Goal: Check status

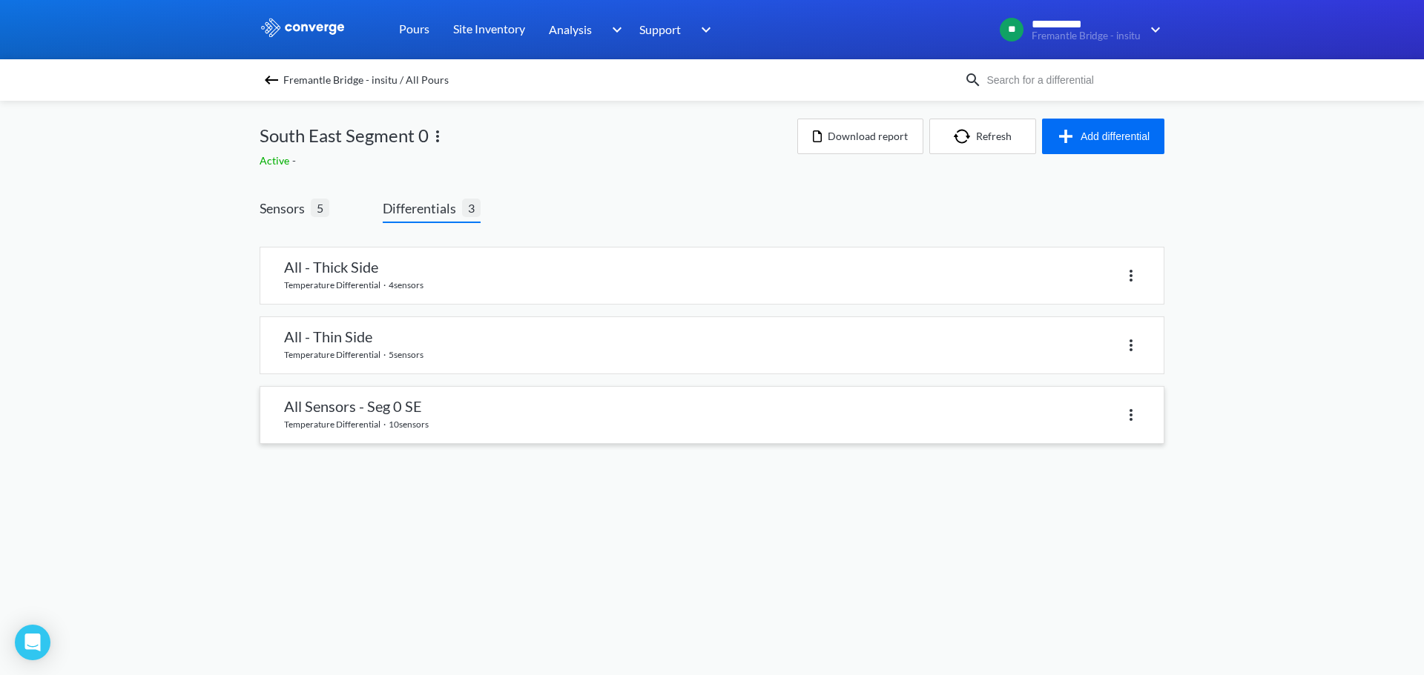
click at [426, 414] on link at bounding box center [711, 415] width 903 height 56
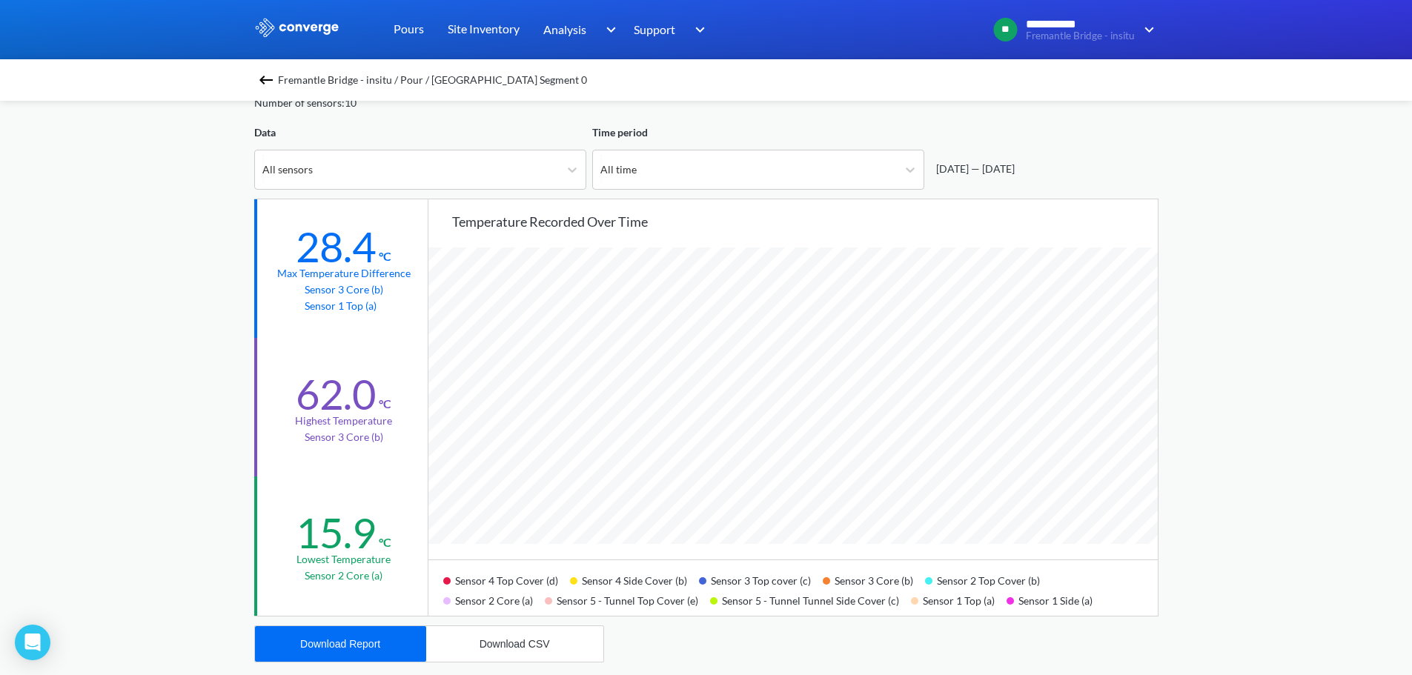
scroll to position [1242, 1412]
click at [553, 154] on div "All sensors" at bounding box center [407, 170] width 304 height 39
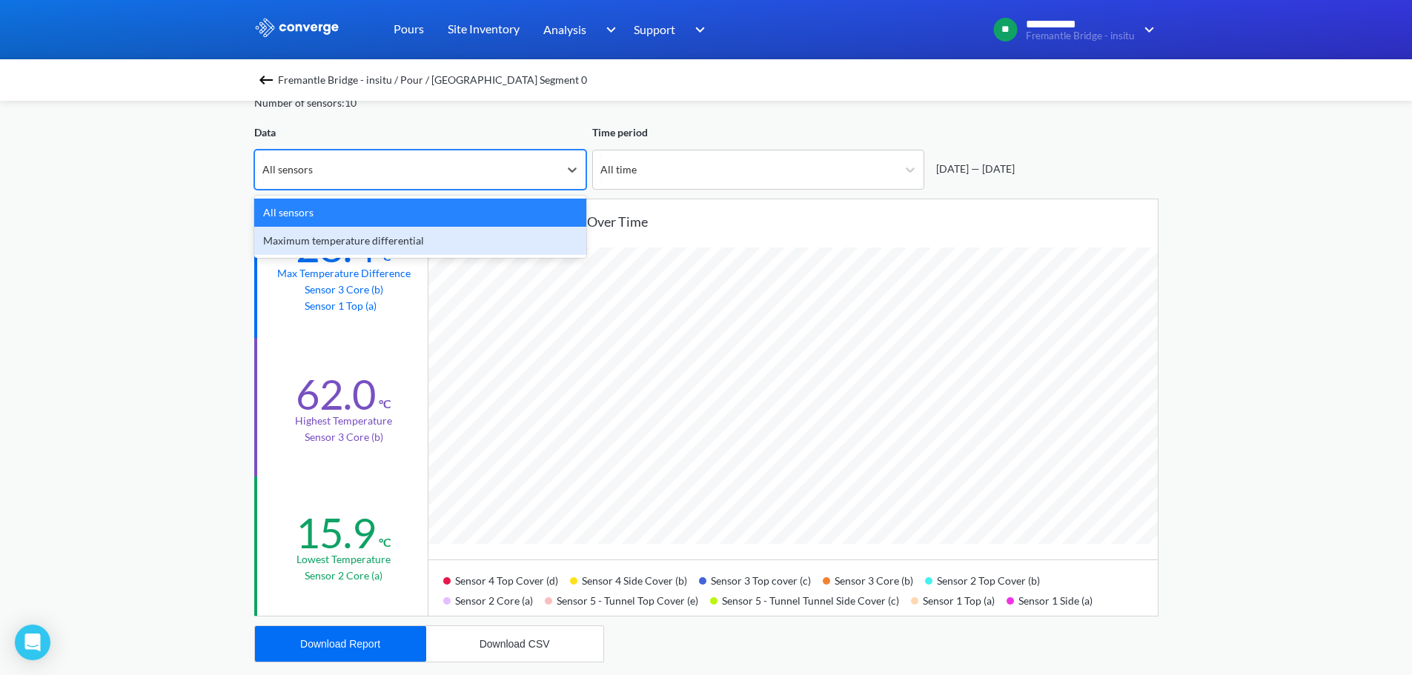
click at [450, 237] on div "Maximum temperature differential" at bounding box center [420, 241] width 332 height 28
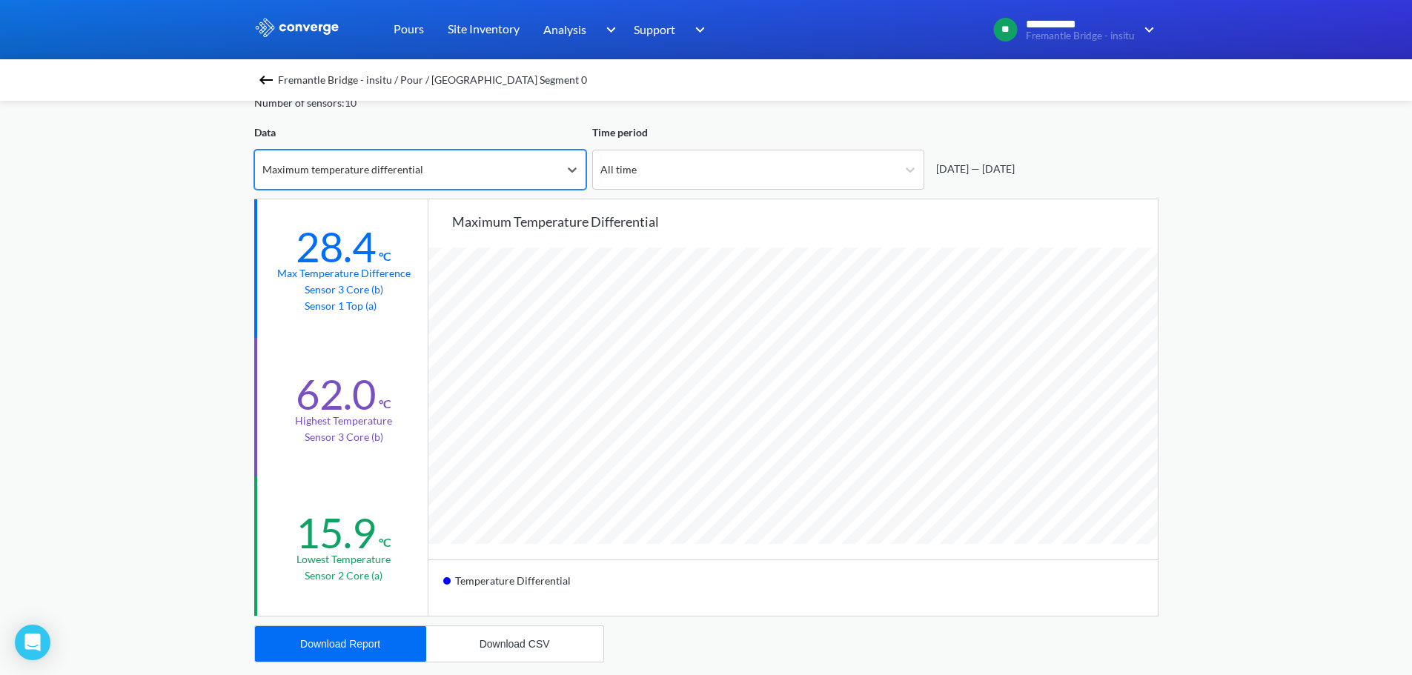
drag, startPoint x: 486, startPoint y: 128, endPoint x: 480, endPoint y: 137, distance: 10.7
click at [486, 129] on div "Data" at bounding box center [420, 133] width 332 height 16
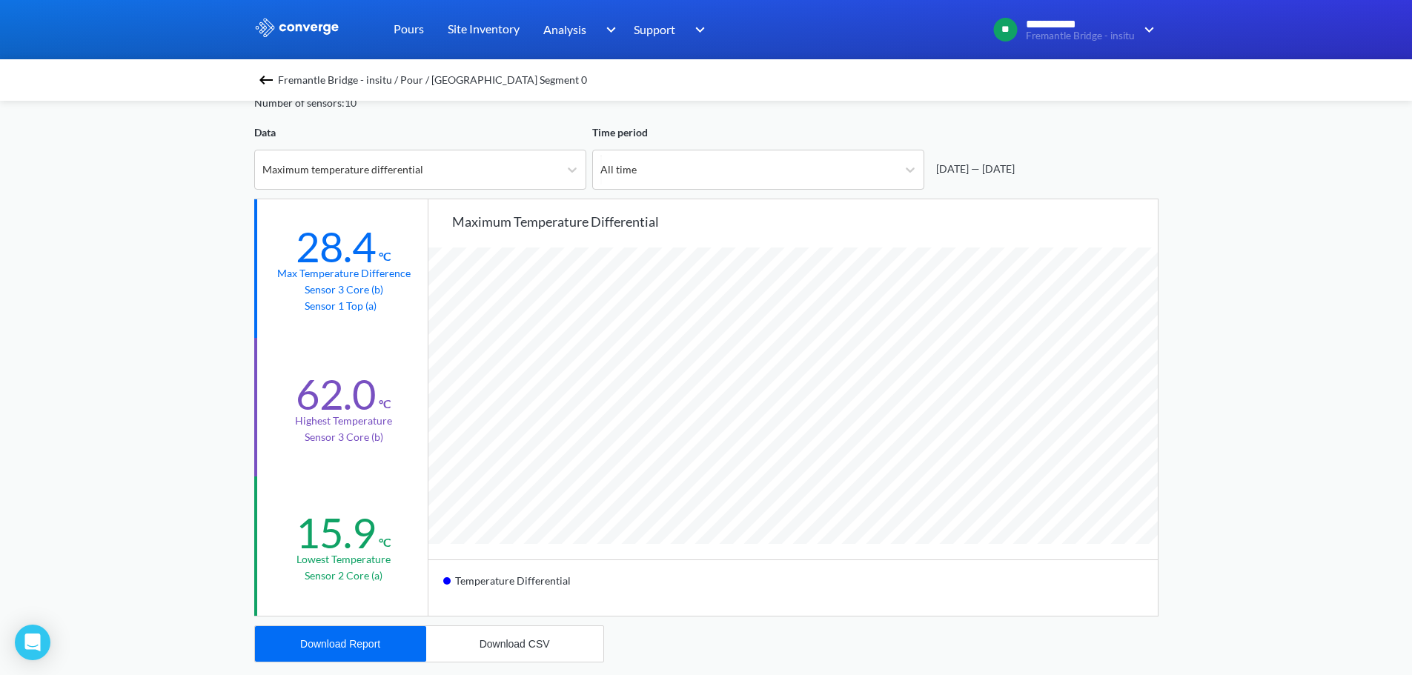
click at [477, 142] on div "Data Maximum temperature differential" at bounding box center [420, 157] width 332 height 65
click at [439, 189] on div "Maximum temperature differential" at bounding box center [420, 170] width 332 height 40
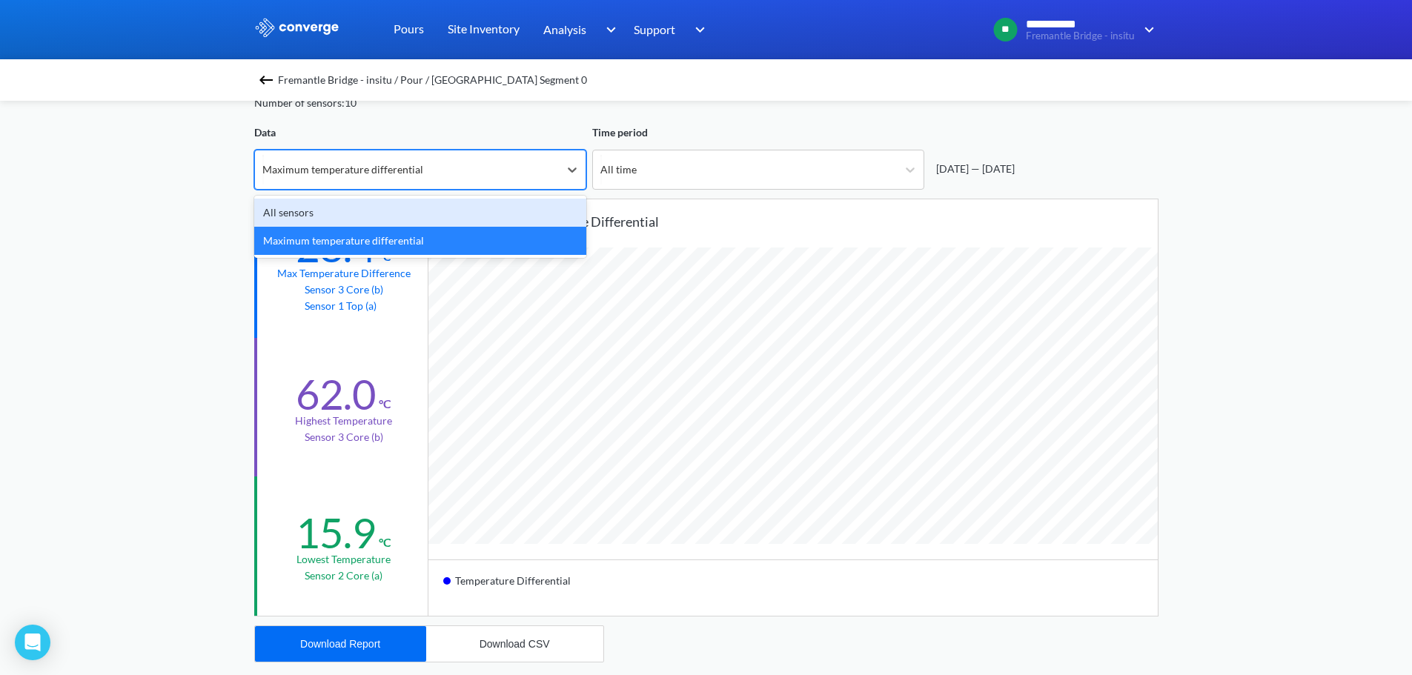
click at [327, 220] on div "All sensors" at bounding box center [420, 213] width 332 height 28
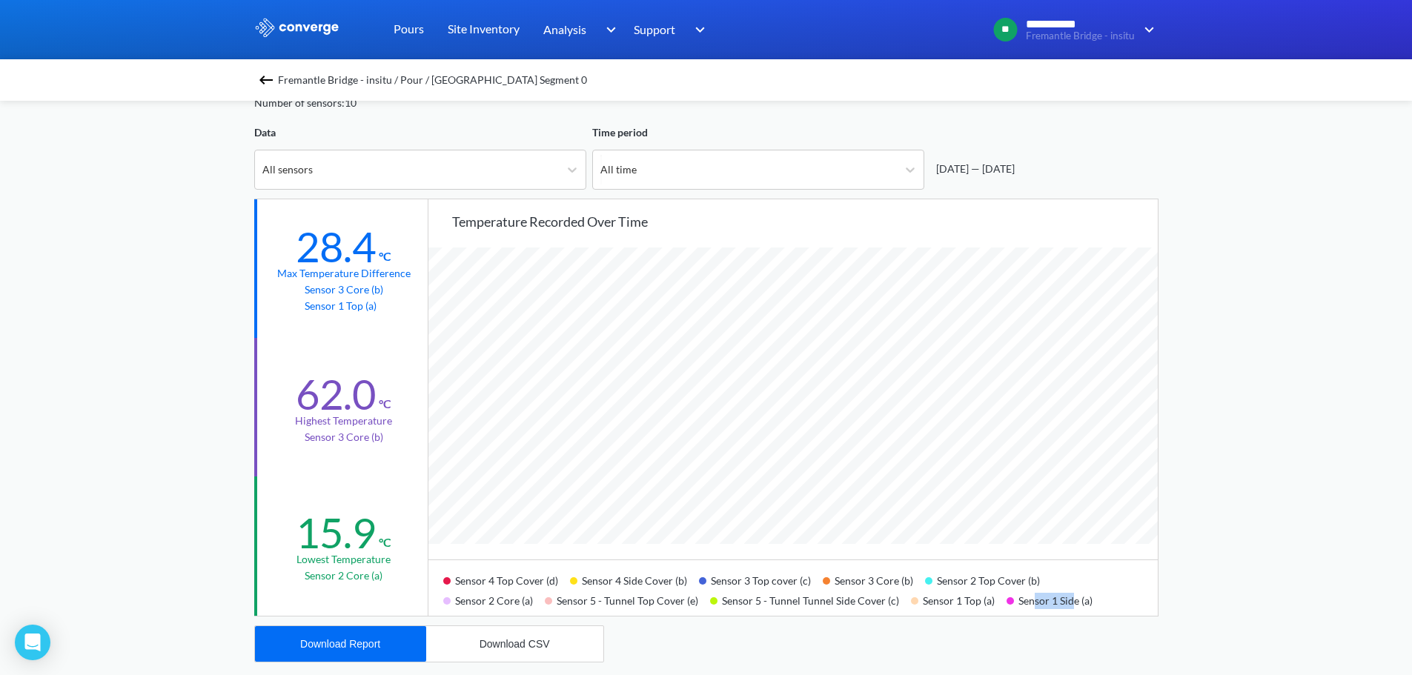
drag, startPoint x: 1051, startPoint y: 600, endPoint x: 1034, endPoint y: 578, distance: 28.0
click at [1025, 600] on div "Sensor 1 Side (a)" at bounding box center [1056, 599] width 98 height 20
click at [1181, 323] on div "**********" at bounding box center [706, 547] width 1412 height 1243
click at [443, 171] on div "All sensors" at bounding box center [407, 170] width 304 height 39
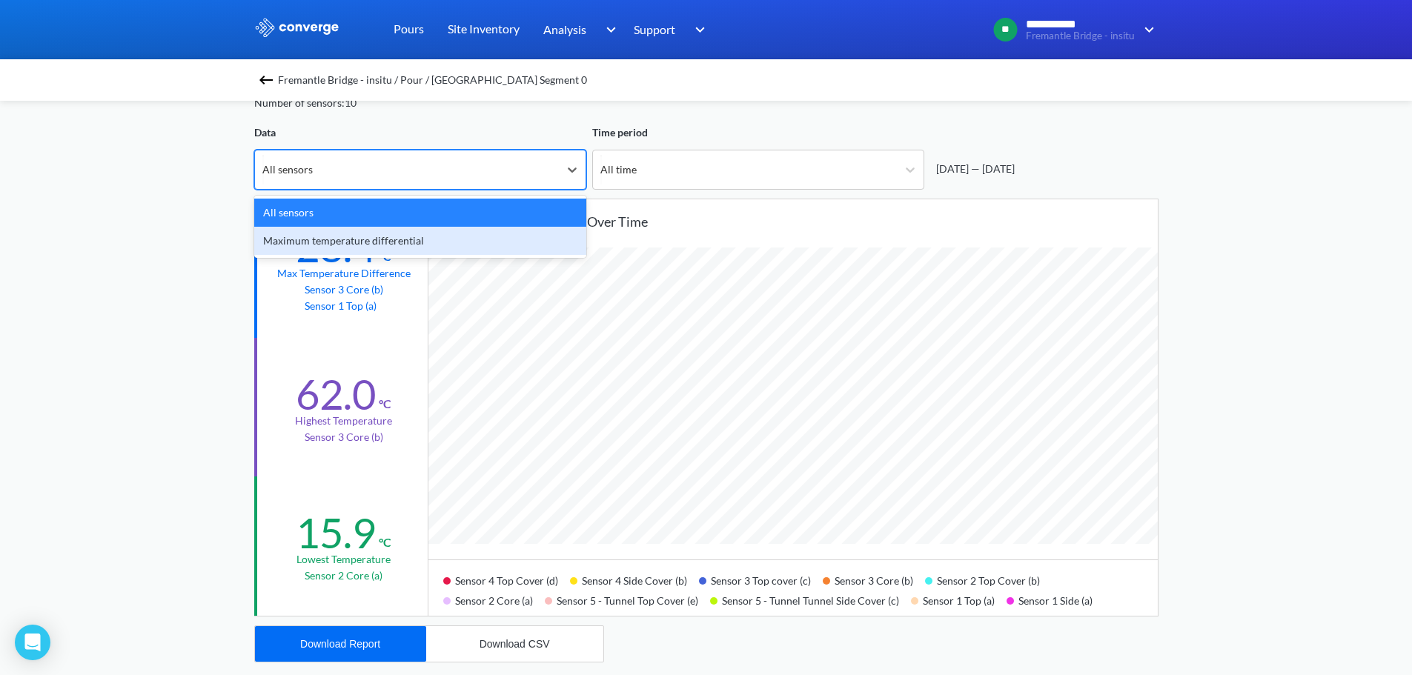
click at [382, 239] on div "Maximum temperature differential" at bounding box center [420, 241] width 332 height 28
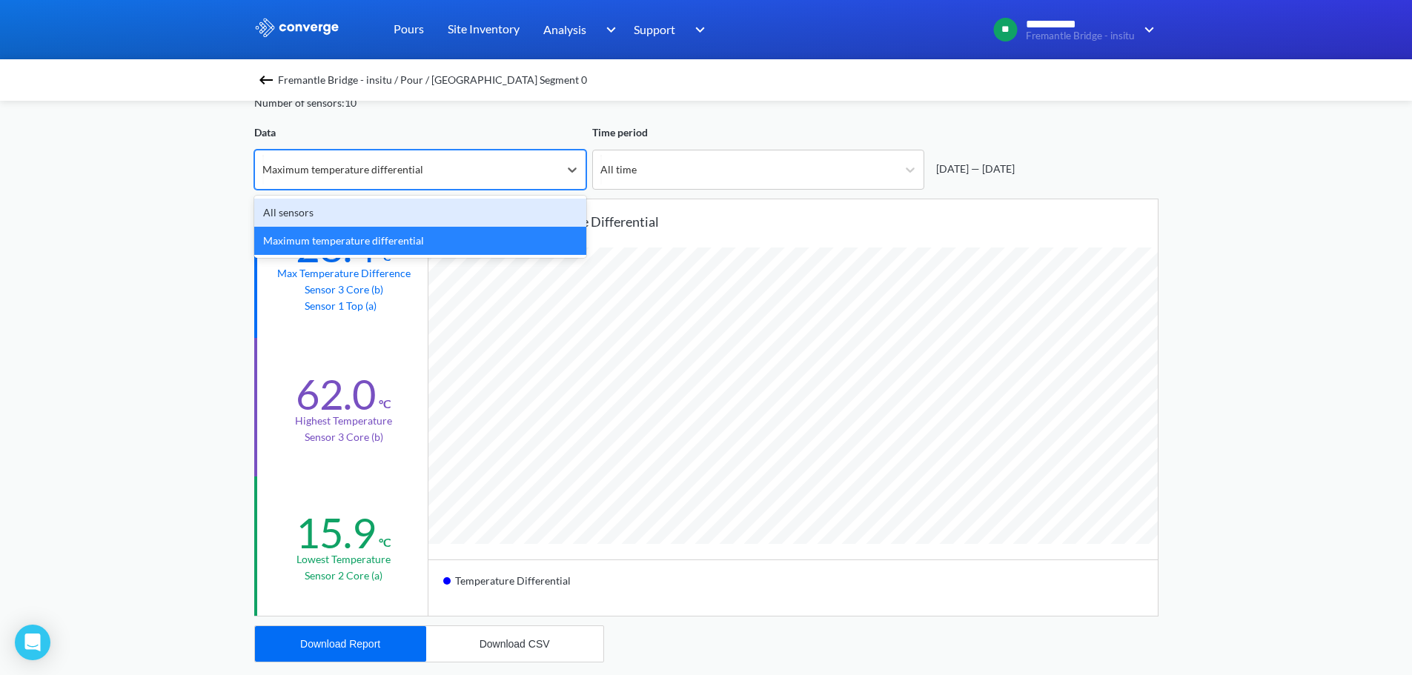
click at [483, 157] on div "Maximum temperature differential" at bounding box center [407, 170] width 304 height 39
click at [460, 211] on div "All sensors" at bounding box center [420, 213] width 332 height 28
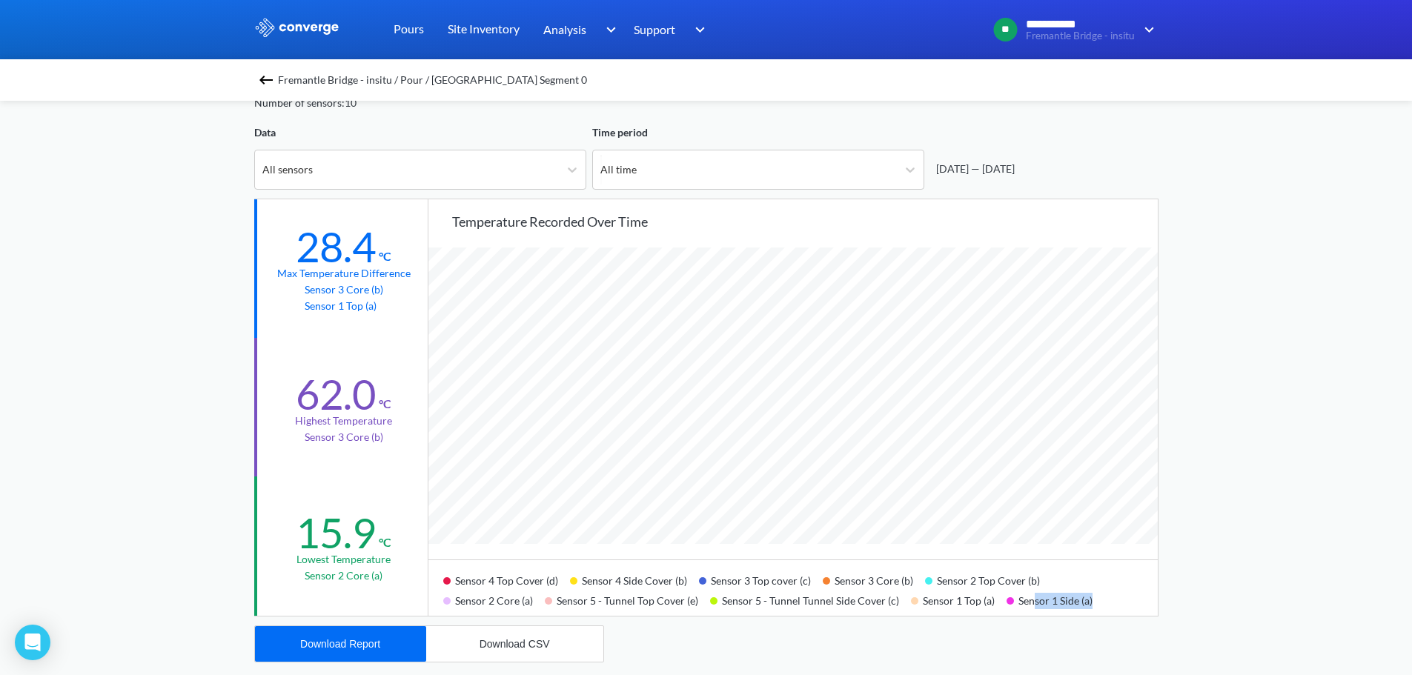
drag, startPoint x: 1027, startPoint y: 598, endPoint x: 1100, endPoint y: 593, distance: 72.8
click at [1100, 593] on div "Sensor 4 Top Cover (d) Sensor 4 Side Cover (b) Sensor 3 Top cover (c) Sensor 3 …" at bounding box center [794, 588] width 730 height 56
click at [1088, 604] on div "Sensor 1 Side (a)" at bounding box center [1056, 599] width 98 height 20
drag, startPoint x: 1096, startPoint y: 606, endPoint x: 1002, endPoint y: 609, distance: 94.2
click at [1007, 609] on div "Sensor 1 Side (a)" at bounding box center [1056, 599] width 98 height 20
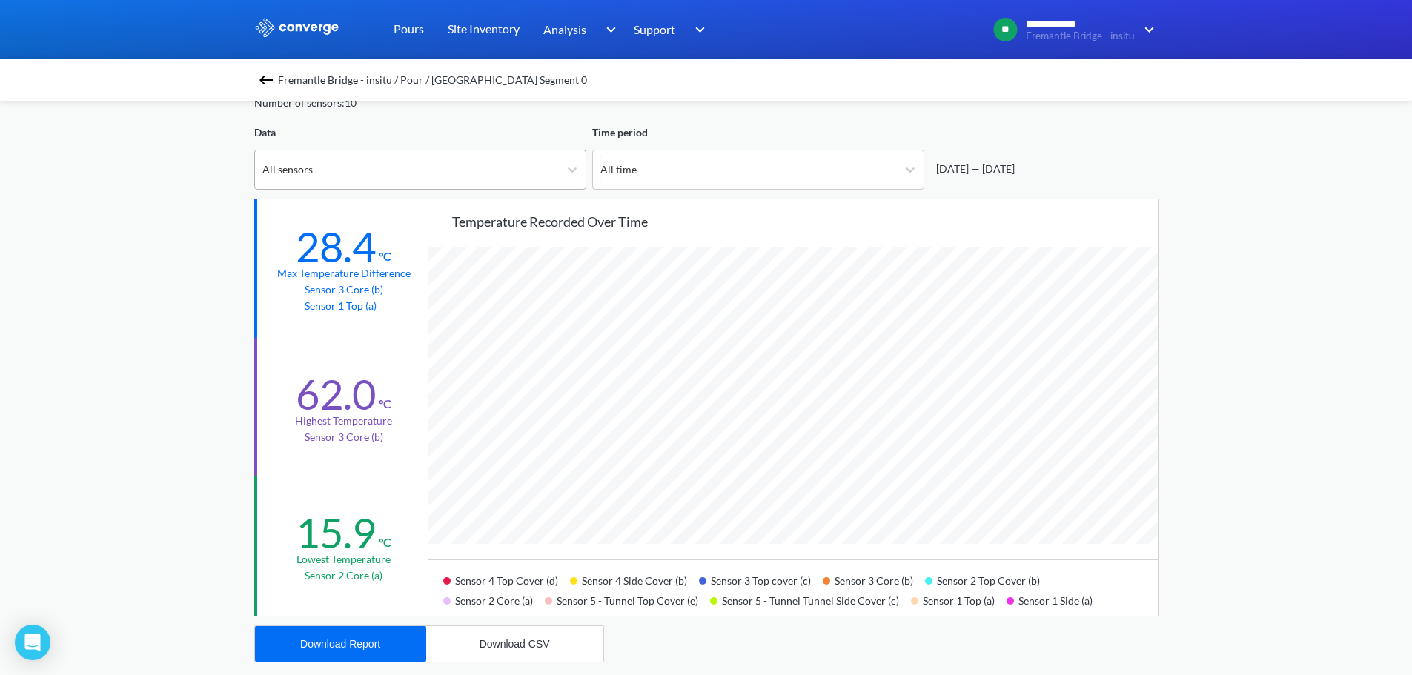
click at [480, 177] on div "All sensors" at bounding box center [407, 170] width 304 height 39
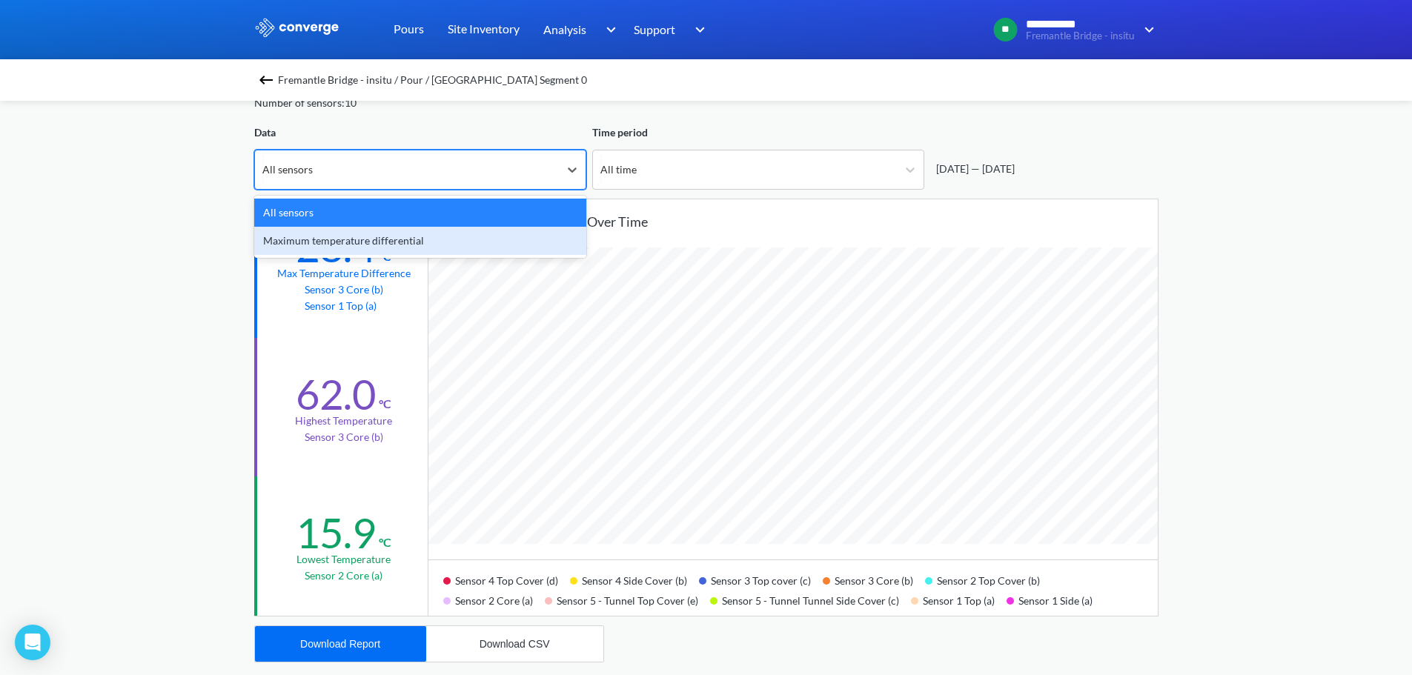
click at [391, 242] on div "Maximum temperature differential" at bounding box center [420, 241] width 332 height 28
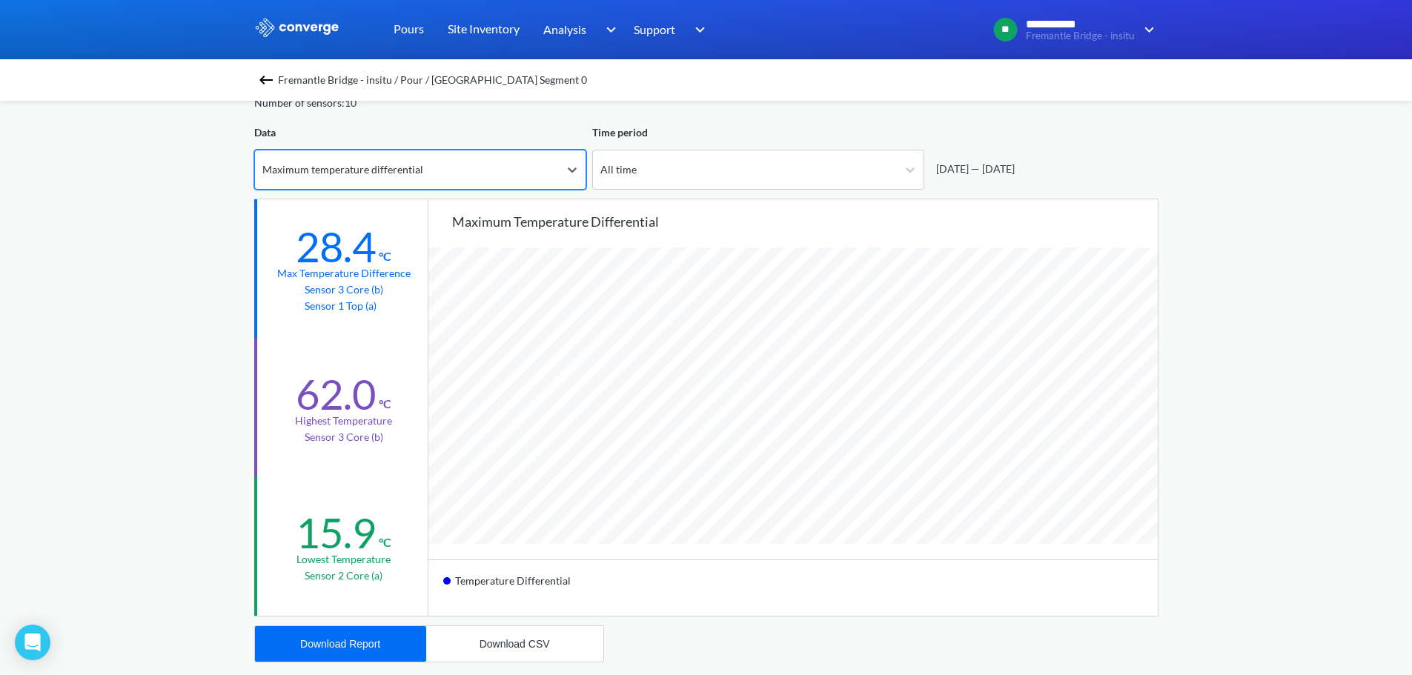
click at [475, 175] on div "Maximum temperature differential" at bounding box center [407, 170] width 304 height 39
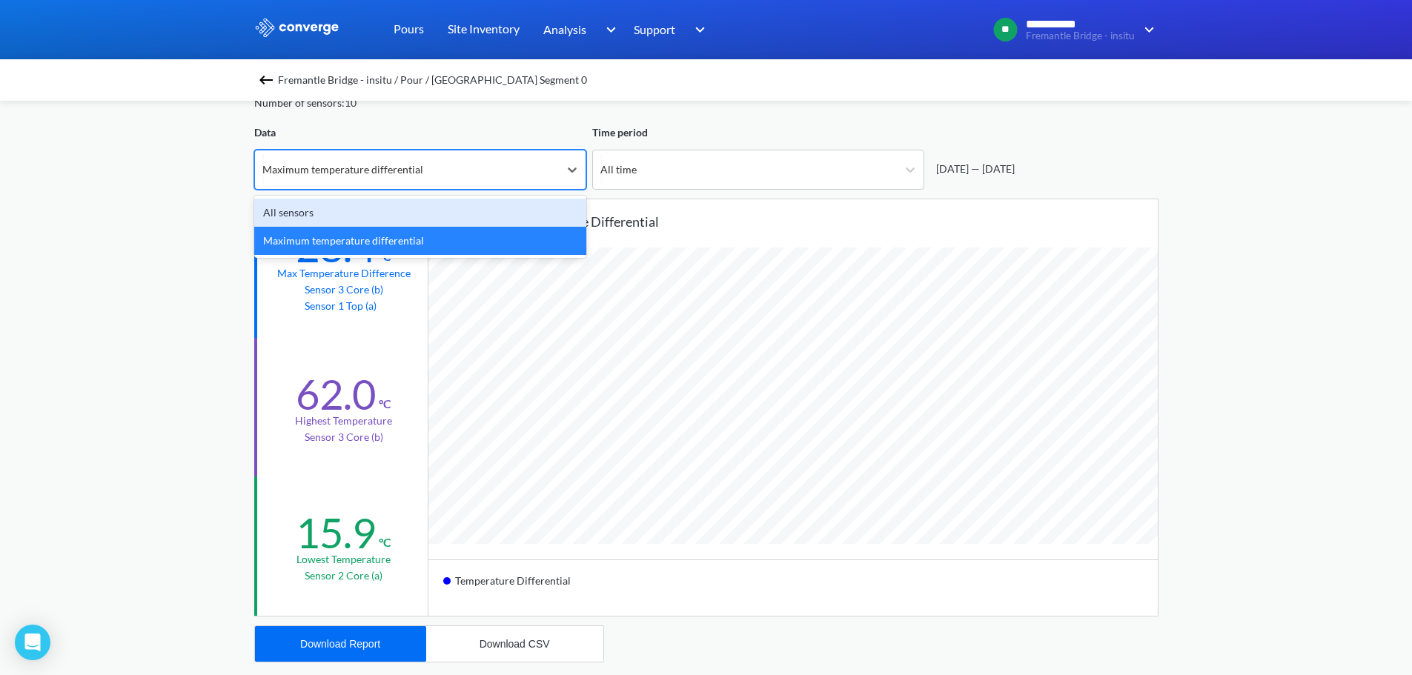
click at [420, 216] on div "All sensors" at bounding box center [420, 213] width 332 height 28
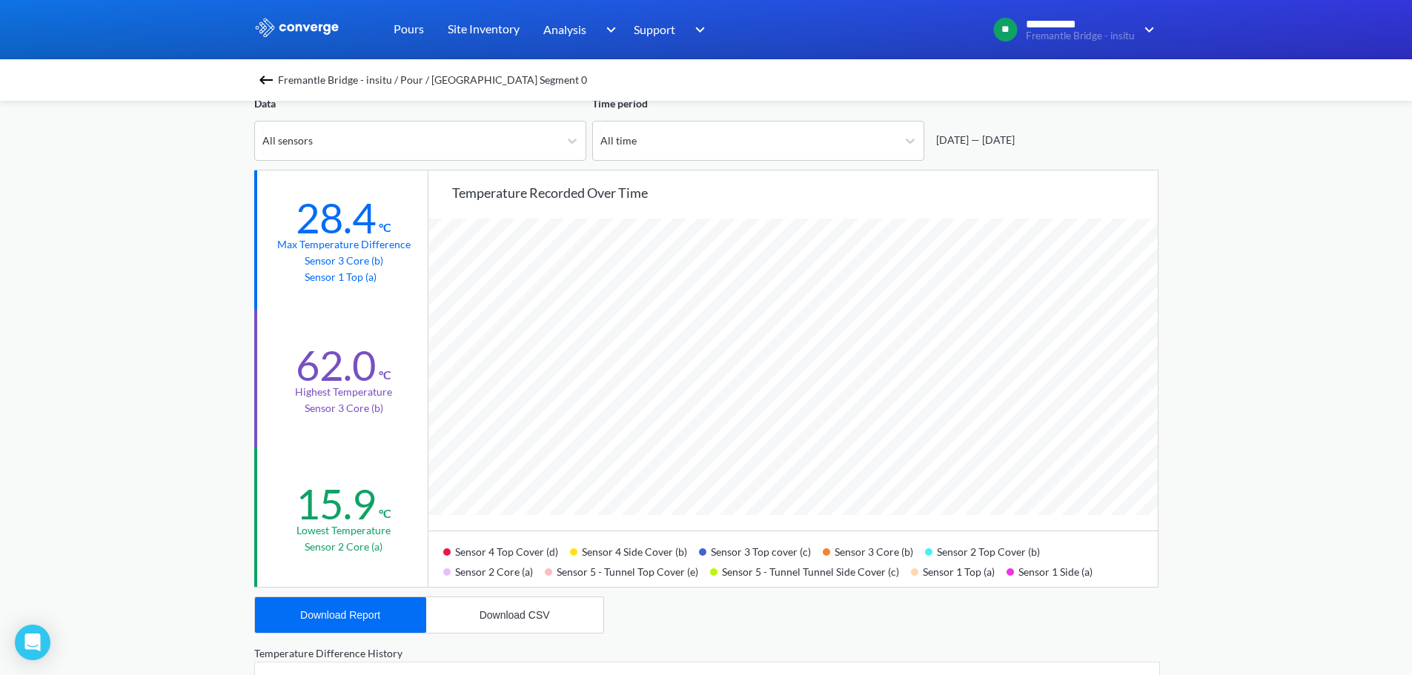
scroll to position [74, 0]
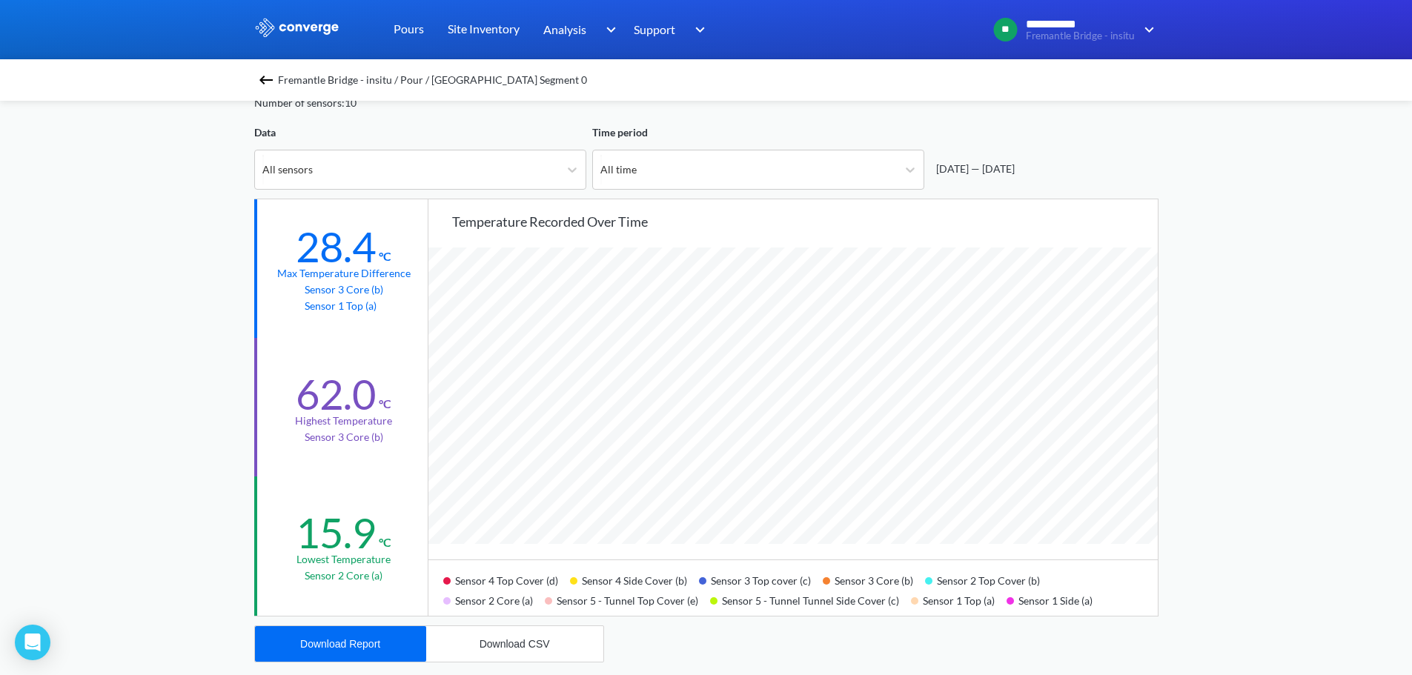
click at [1299, 495] on div "**********" at bounding box center [706, 547] width 1412 height 1243
click at [593, 111] on div "Fremantle Bridge - insitu / Pour / South East Segment 0 All Sensors - Seg 0 SE …" at bounding box center [706, 598] width 905 height 1142
